Goal: Task Accomplishment & Management: Use online tool/utility

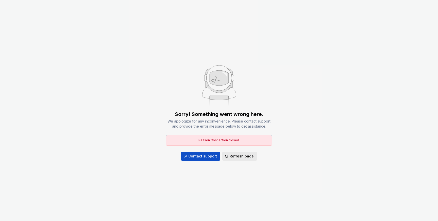
click at [233, 156] on span "Refresh page" at bounding box center [242, 156] width 24 height 5
click at [234, 158] on span "Refresh page" at bounding box center [242, 156] width 24 height 5
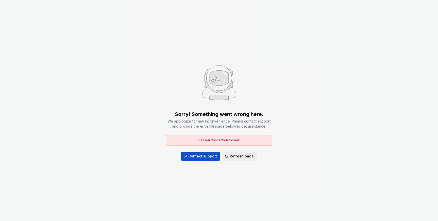
click at [234, 158] on span "Refresh page" at bounding box center [242, 156] width 24 height 5
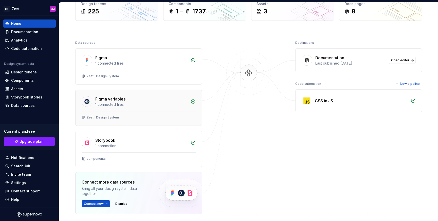
scroll to position [37, 0]
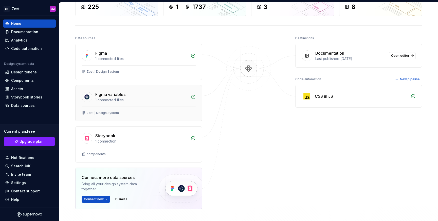
click at [137, 134] on div "Storybook" at bounding box center [141, 136] width 92 height 6
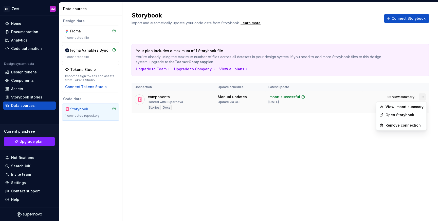
click at [424, 96] on html "LH Zest JM Home Documentation Analytics Code automation Design system data Desi…" at bounding box center [219, 110] width 438 height 221
click at [414, 113] on link "Open Storybook" at bounding box center [405, 115] width 38 height 5
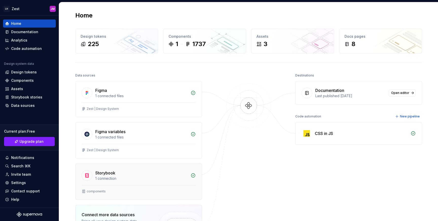
click at [113, 178] on div "1 connection" at bounding box center [141, 178] width 92 height 5
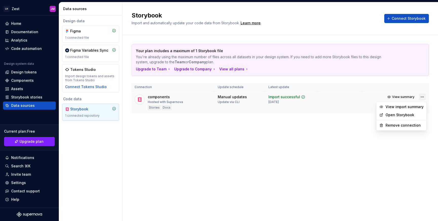
click at [422, 97] on html "LH Zest JM Home Documentation Analytics Code automation Design system data Desi…" at bounding box center [219, 110] width 438 height 221
click at [405, 115] on link "Open Storybook" at bounding box center [405, 115] width 38 height 5
click at [302, 97] on icon at bounding box center [303, 97] width 3 height 3
click at [291, 118] on div "Your plan includes a maximum of 1 Storybook file You're already using the maxim…" at bounding box center [281, 84] width 298 height 98
